Goal: Transaction & Acquisition: Subscribe to service/newsletter

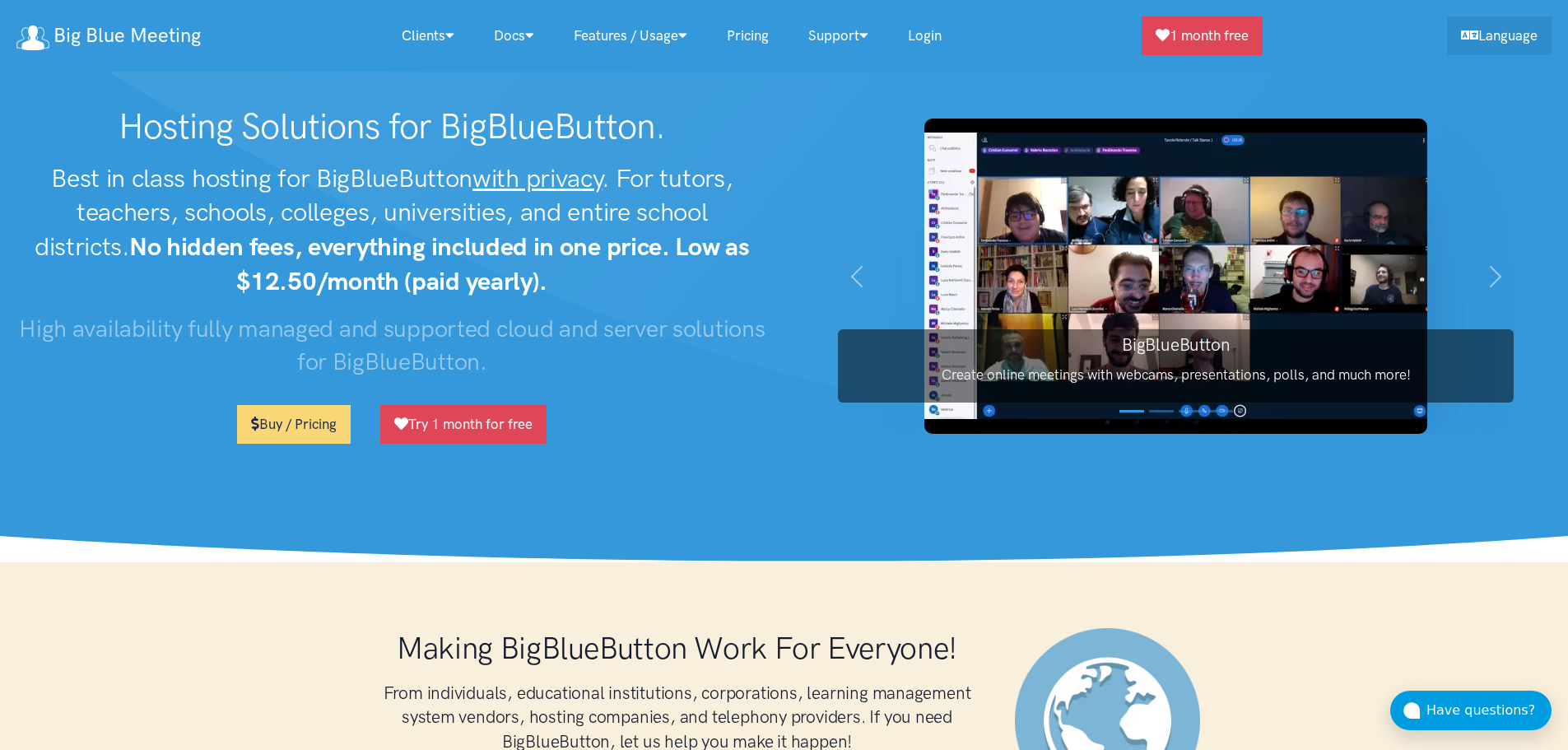
click at [753, 31] on link "Pricing" at bounding box center [748, 36] width 81 height 36
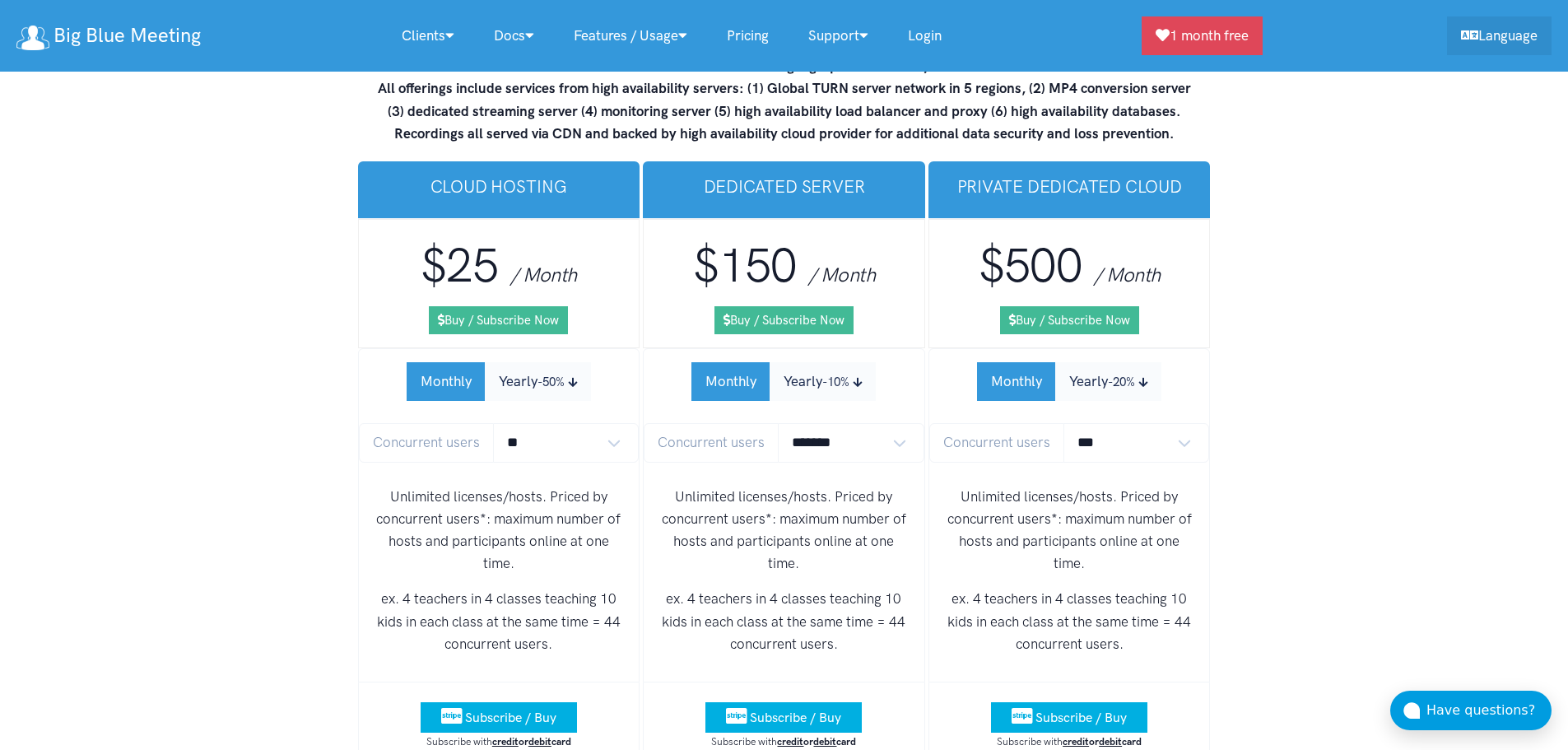
scroll to position [9955, 0]
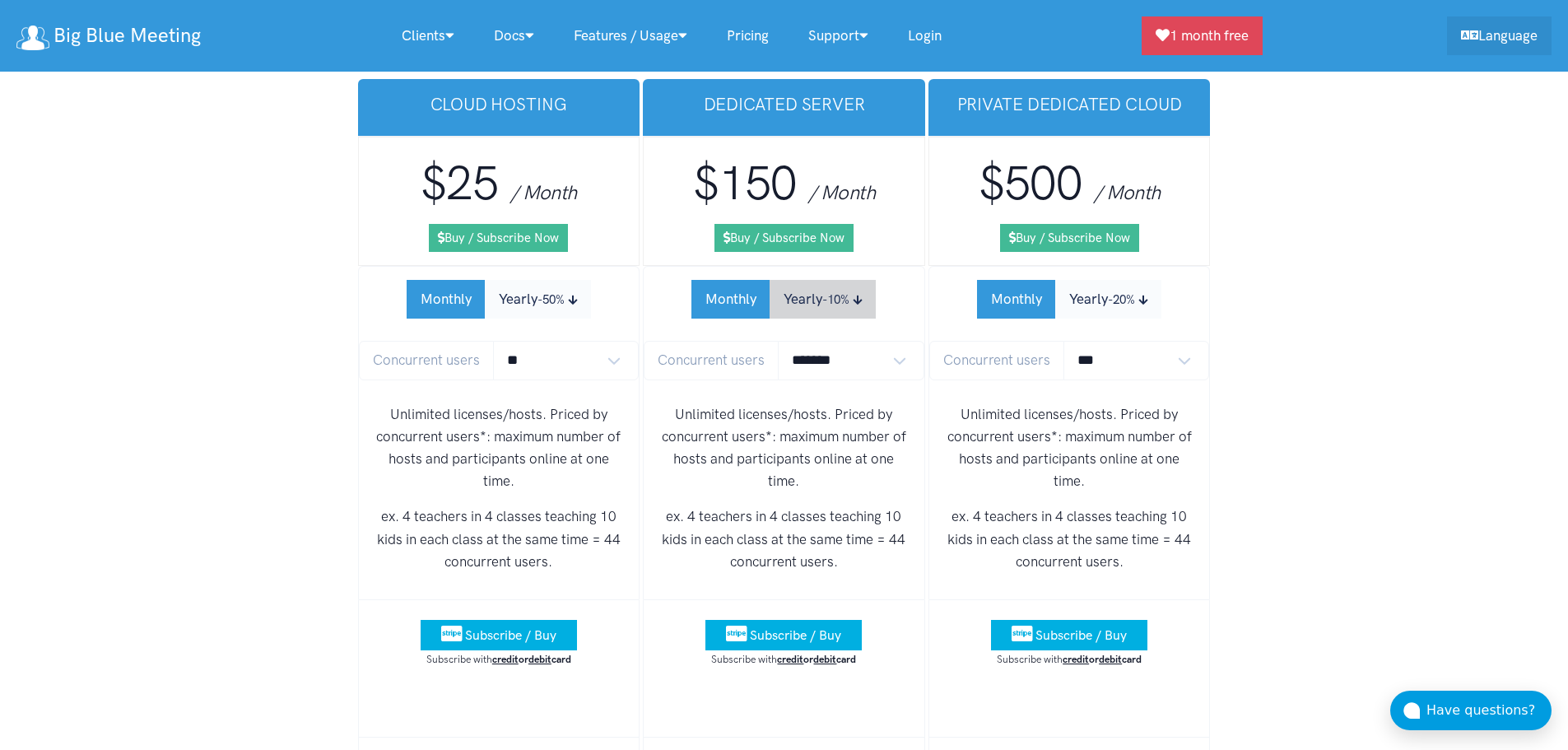
click at [793, 280] on button "Yearly -10%" at bounding box center [823, 299] width 106 height 39
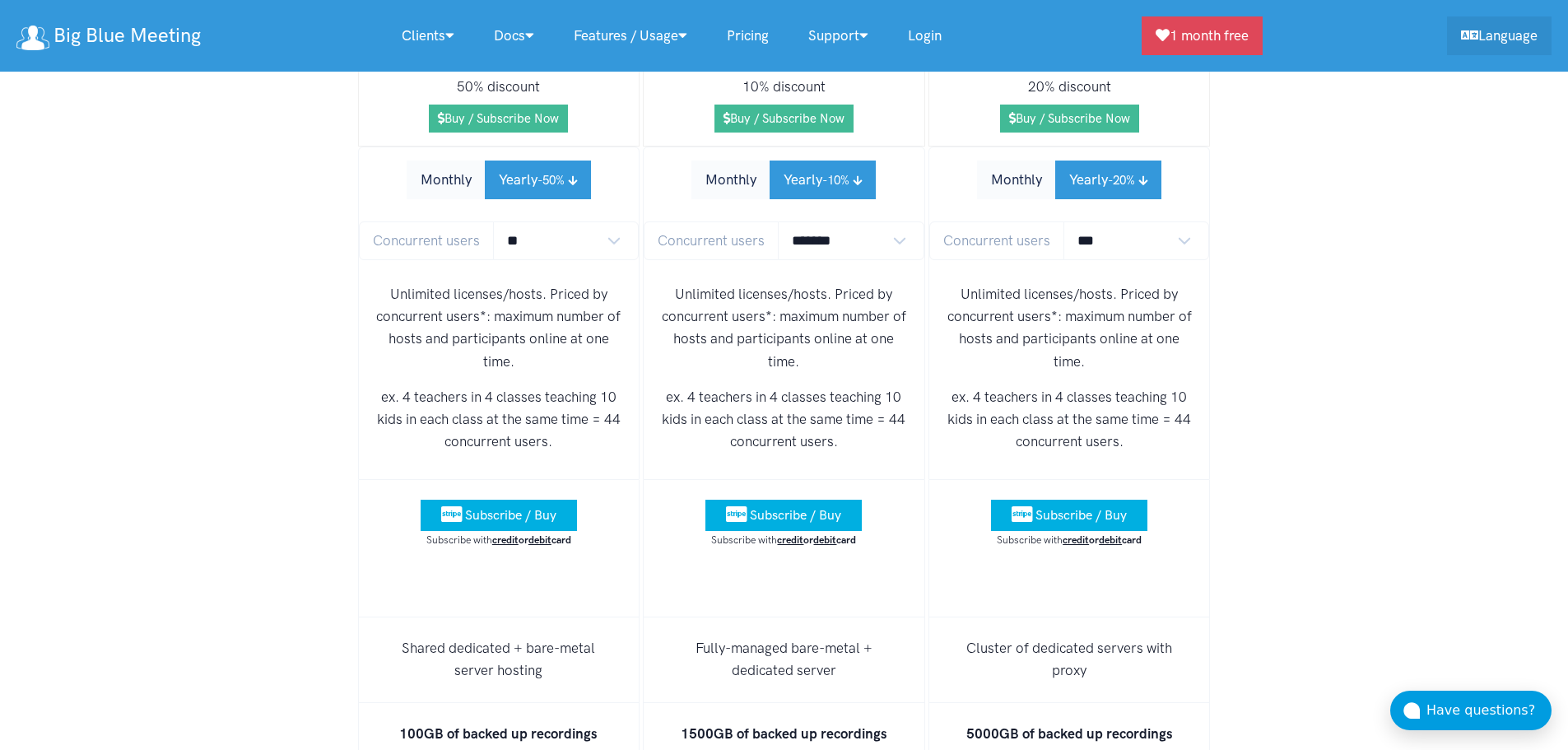
scroll to position [9873, 0]
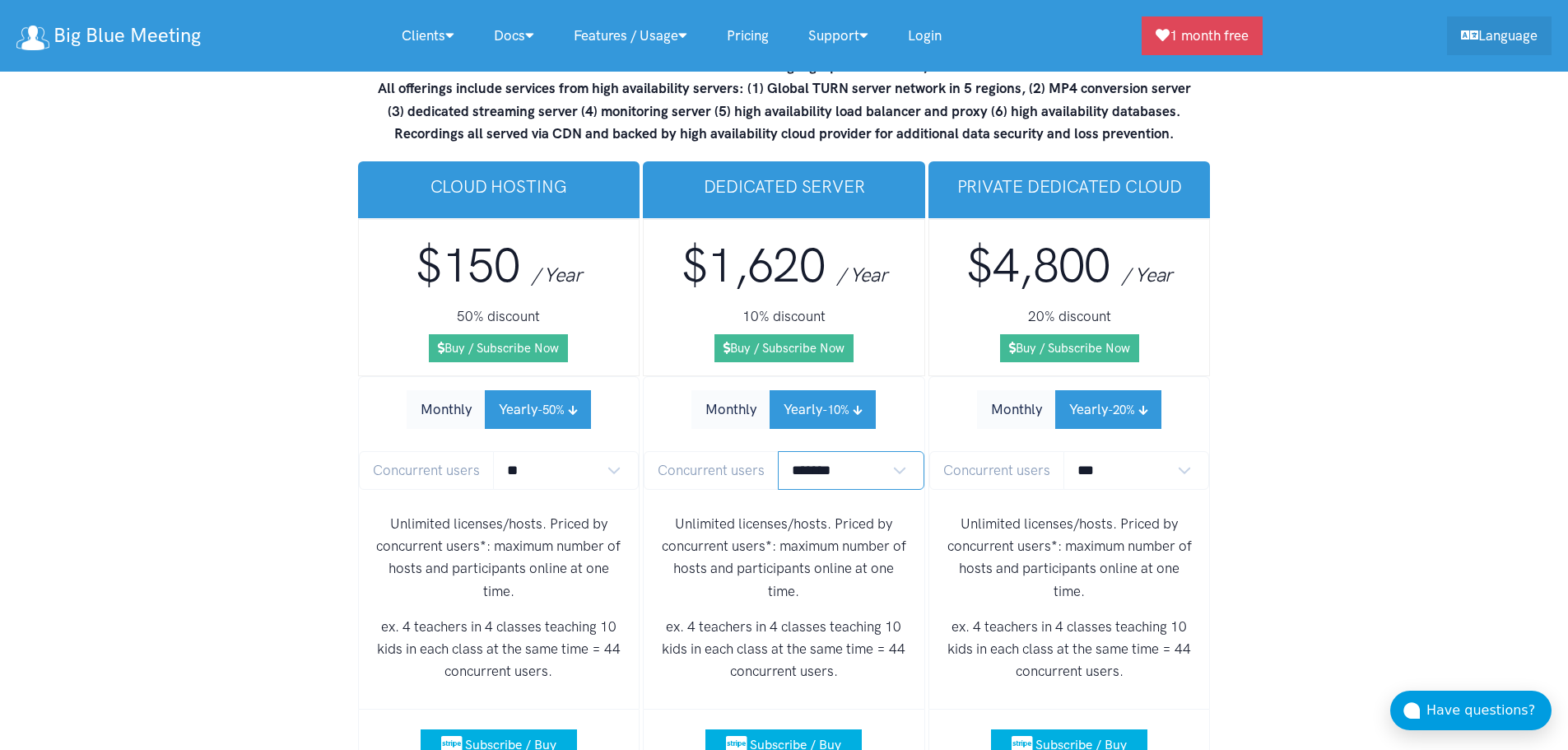
click at [810, 451] on select "******* ******* *******" at bounding box center [850, 470] width 146 height 39
click at [778, 451] on select "******* ******* *******" at bounding box center [850, 470] width 146 height 39
drag, startPoint x: 723, startPoint y: 233, endPoint x: 820, endPoint y: 227, distance: 97.2
click at [820, 237] on span "$1,620" at bounding box center [754, 265] width 144 height 57
click at [737, 390] on button "Monthly" at bounding box center [731, 409] width 79 height 39
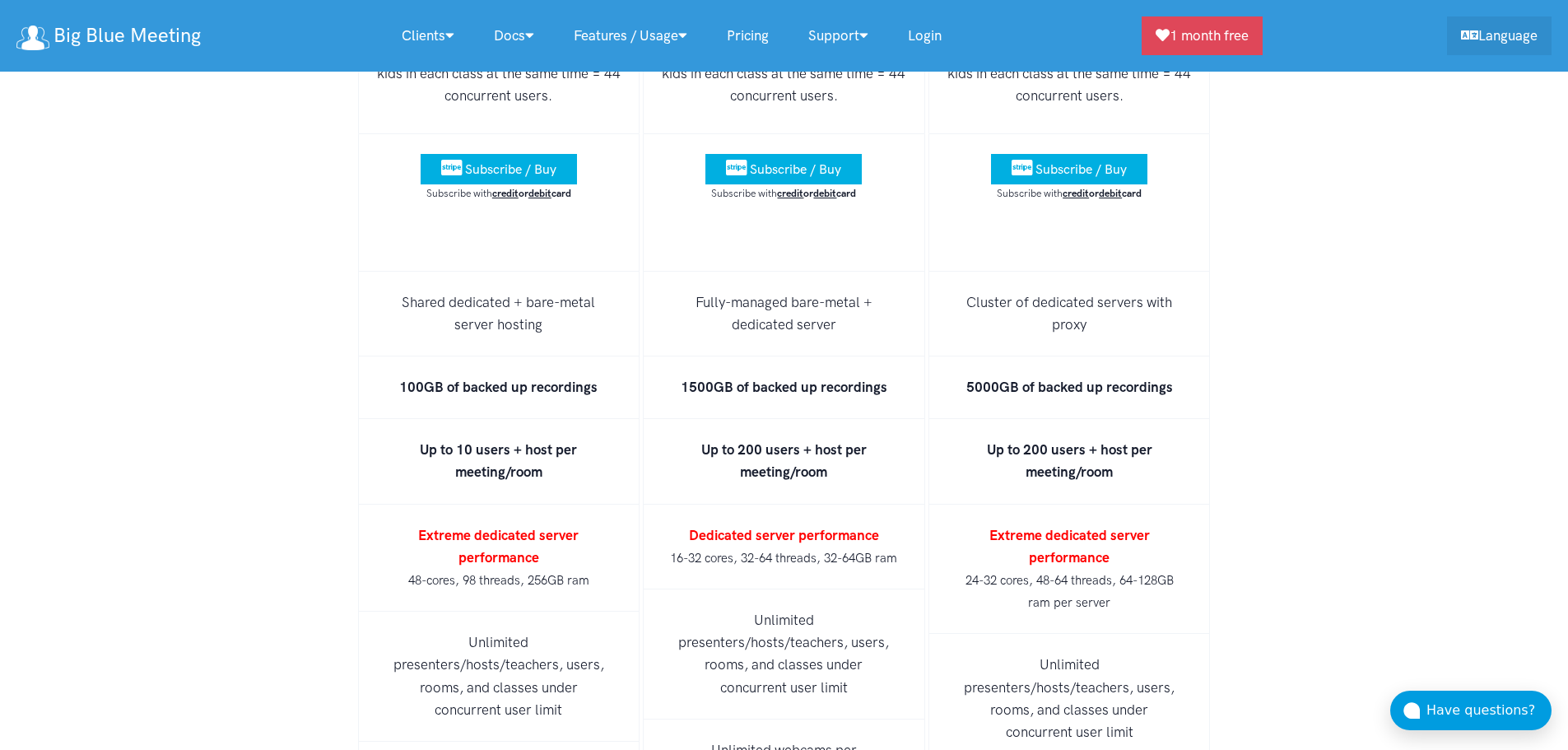
scroll to position [10366, 0]
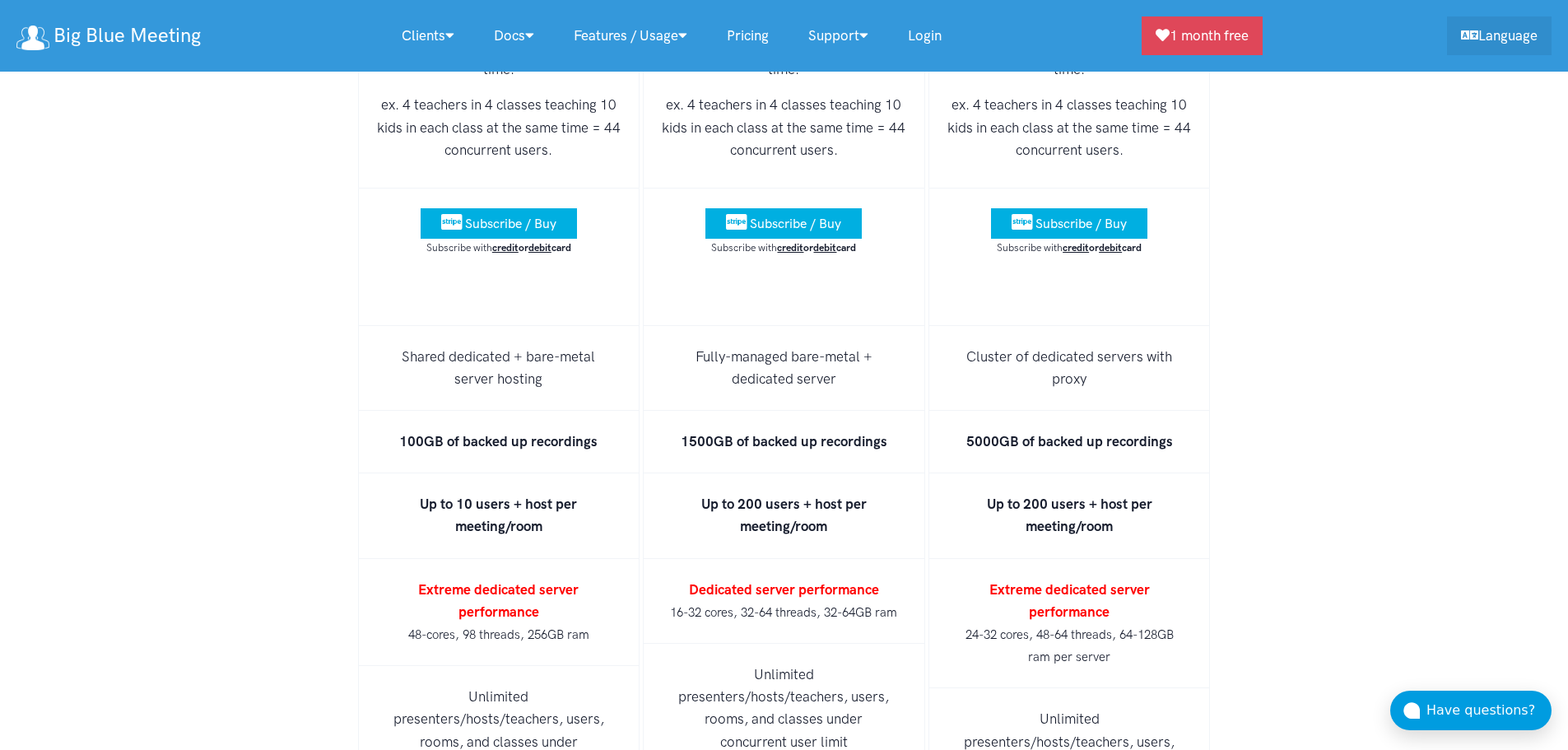
click at [935, 33] on link "Login" at bounding box center [925, 36] width 74 height 36
